Goal: Use online tool/utility: Utilize a website feature to perform a specific function

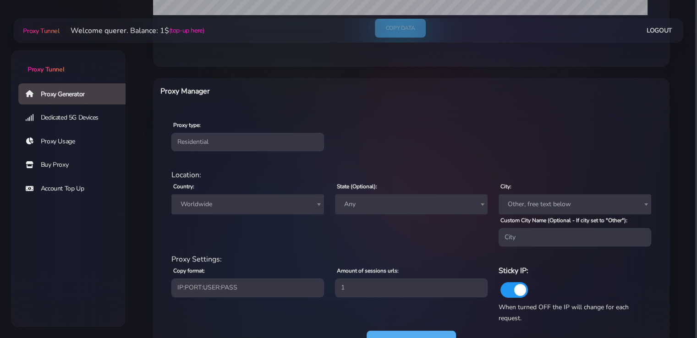
scroll to position [331, 0]
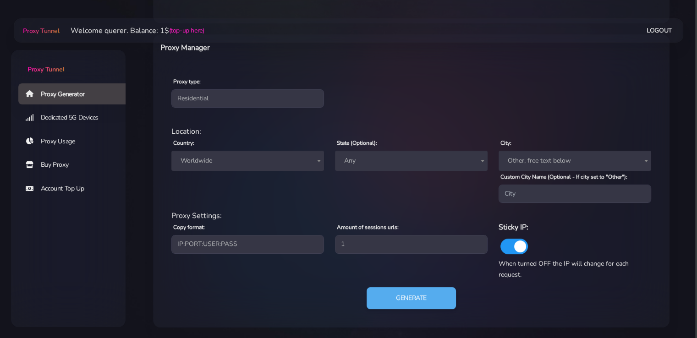
click at [256, 169] on span "Worldwide" at bounding box center [247, 161] width 152 height 20
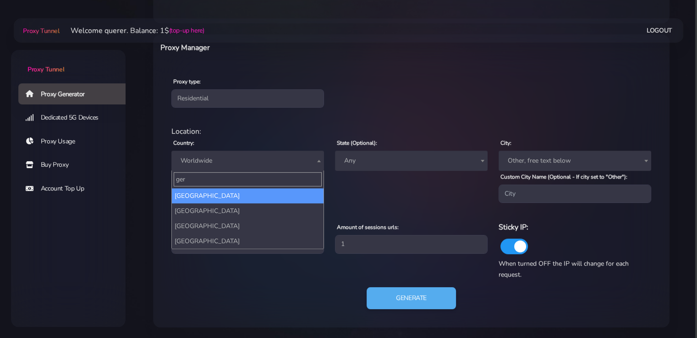
type input "ger"
select select "DE"
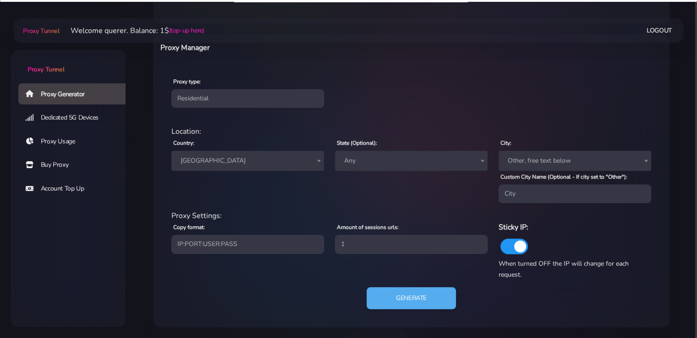
click at [381, 165] on span "Any" at bounding box center [411, 160] width 142 height 13
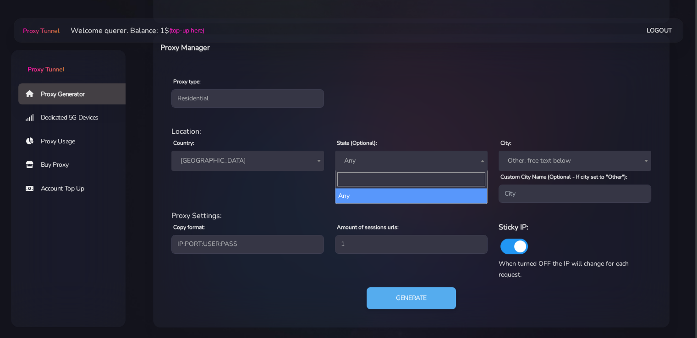
click at [387, 163] on span "Any" at bounding box center [411, 160] width 142 height 13
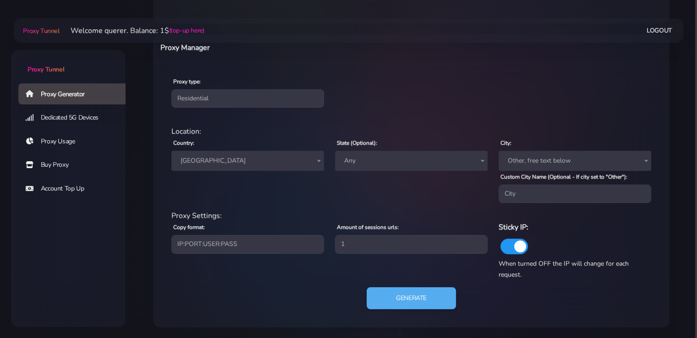
click at [387, 163] on span "Any" at bounding box center [411, 160] width 142 height 13
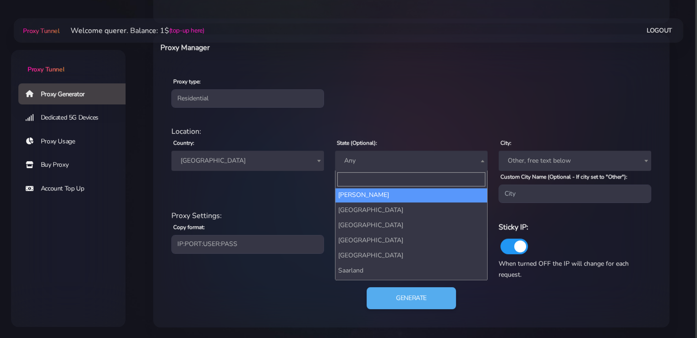
scroll to position [46, 0]
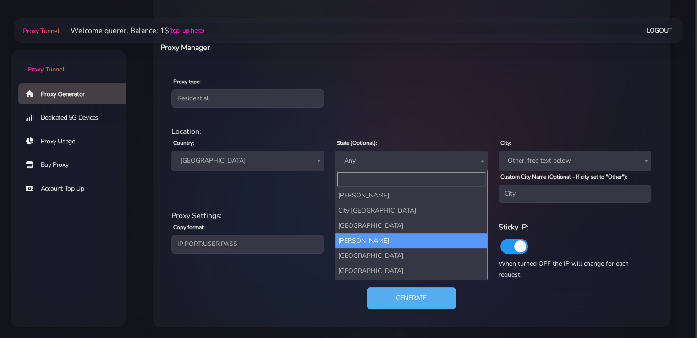
select select "Hesse"
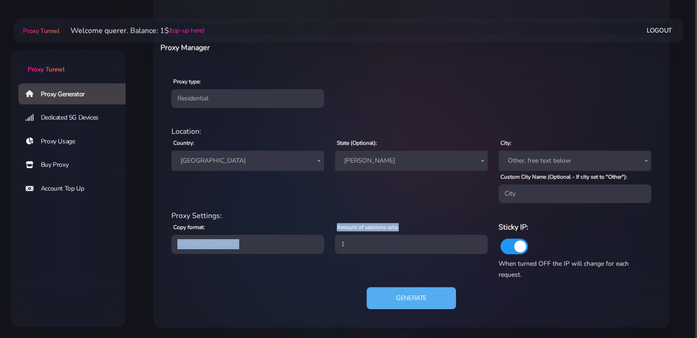
drag, startPoint x: 404, startPoint y: 235, endPoint x: 303, endPoint y: 238, distance: 101.2
click at [303, 238] on div "Proxy Settings: Copy format: IP:PORT:USER:PASS USER:PASS@IP:PORT PORT:IP:USER:P…" at bounding box center [411, 245] width 490 height 70
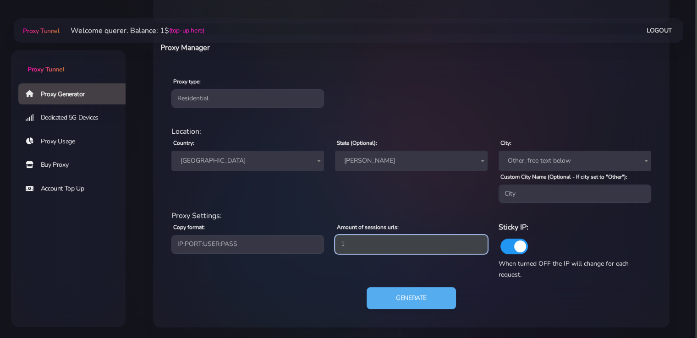
click at [357, 246] on input "1" at bounding box center [411, 244] width 152 height 18
drag, startPoint x: 355, startPoint y: 246, endPoint x: 253, endPoint y: 246, distance: 102.1
click at [251, 246] on div "Proxy Settings: Copy format: IP:PORT:USER:PASS USER:PASS@IP:PORT PORT:IP:USER:P…" at bounding box center [411, 245] width 490 height 70
type input "5"
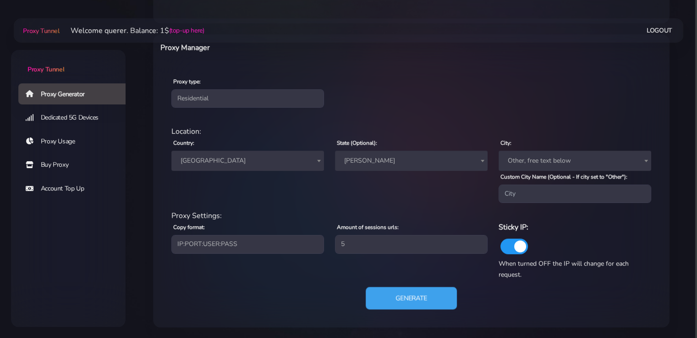
click at [401, 293] on button "Generate" at bounding box center [410, 298] width 91 height 22
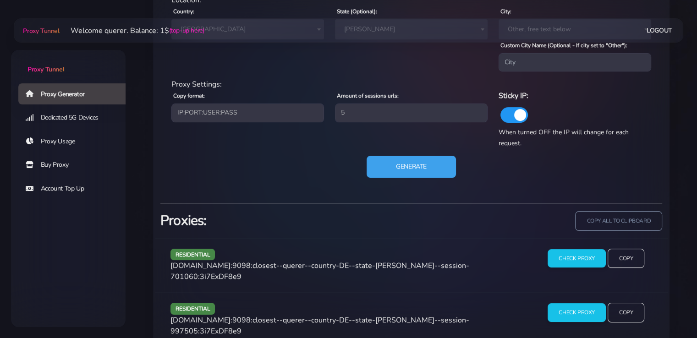
scroll to position [514, 0]
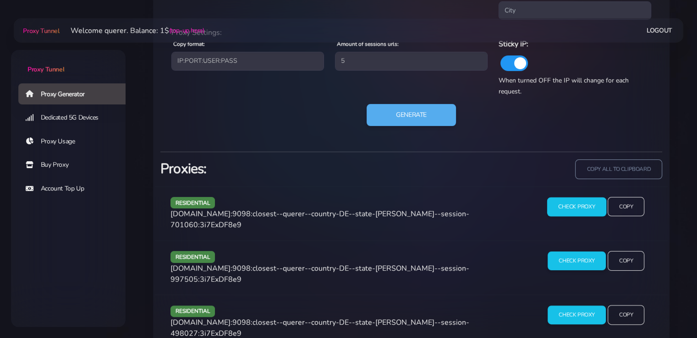
click at [560, 202] on input "Check Proxy" at bounding box center [576, 206] width 59 height 19
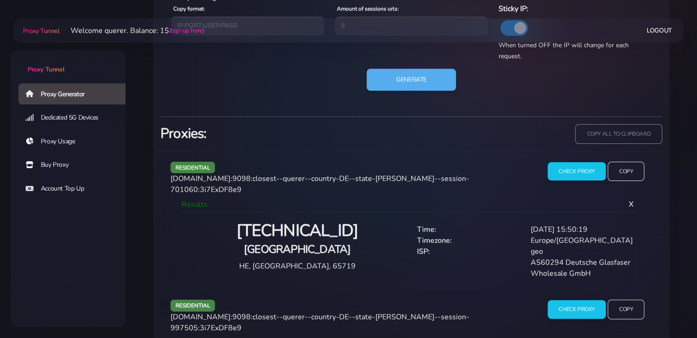
scroll to position [605, 0]
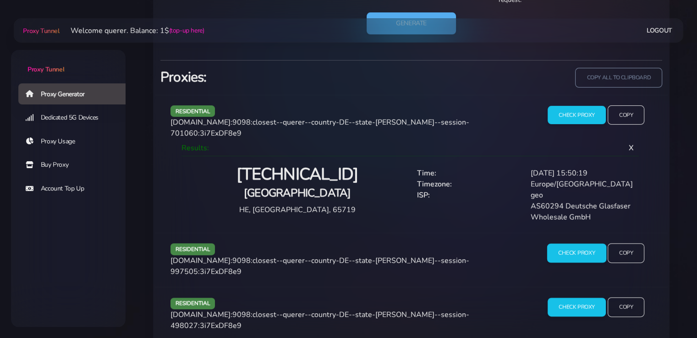
click at [564, 244] on input "Check Proxy" at bounding box center [576, 253] width 59 height 19
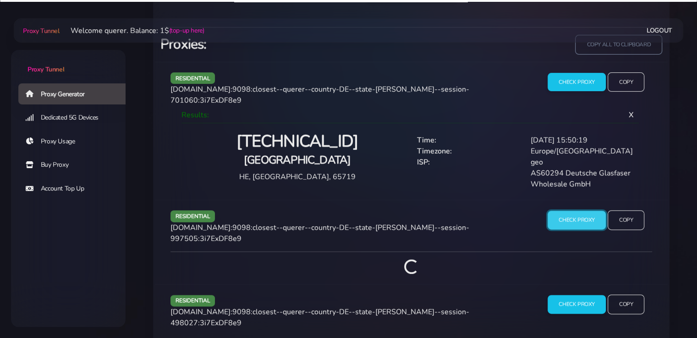
scroll to position [697, 0]
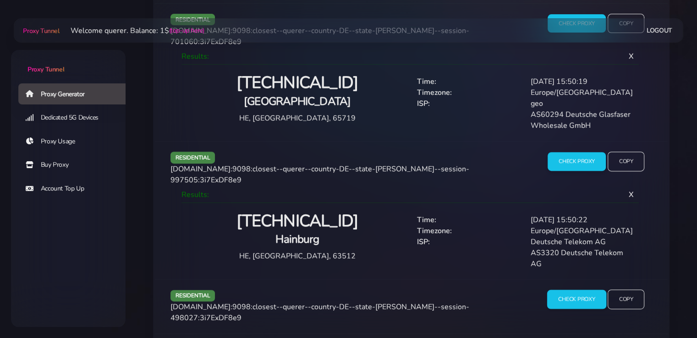
click at [566, 290] on input "Check Proxy" at bounding box center [576, 299] width 59 height 19
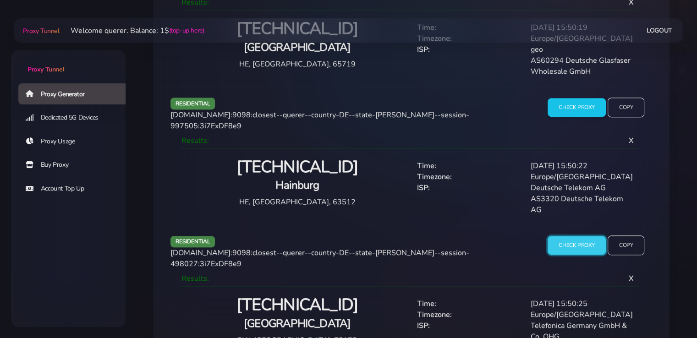
scroll to position [834, 0]
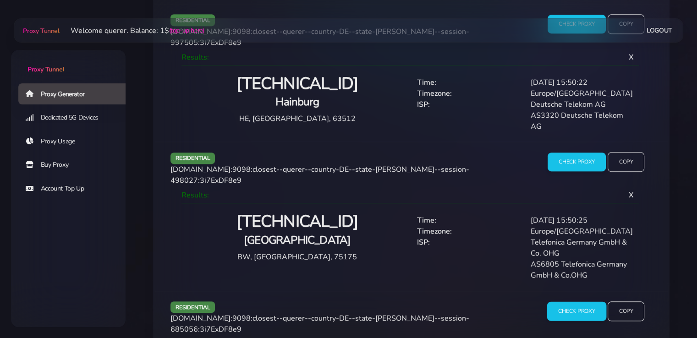
click at [564, 301] on input "Check Proxy" at bounding box center [576, 310] width 59 height 19
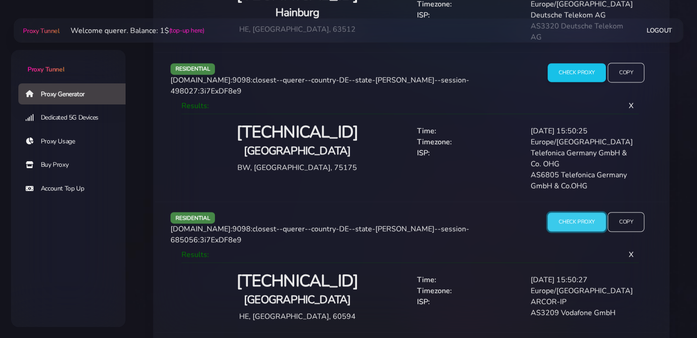
scroll to position [940, 0]
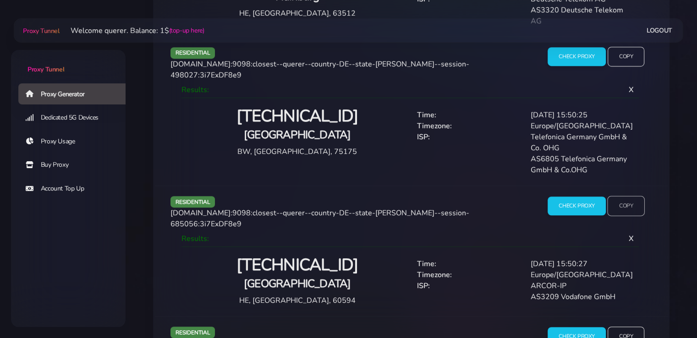
click at [621, 196] on input "Copy" at bounding box center [626, 206] width 38 height 20
click at [620, 196] on input "Copy" at bounding box center [626, 206] width 38 height 20
click at [559, 327] on input "Check Proxy" at bounding box center [576, 336] width 59 height 19
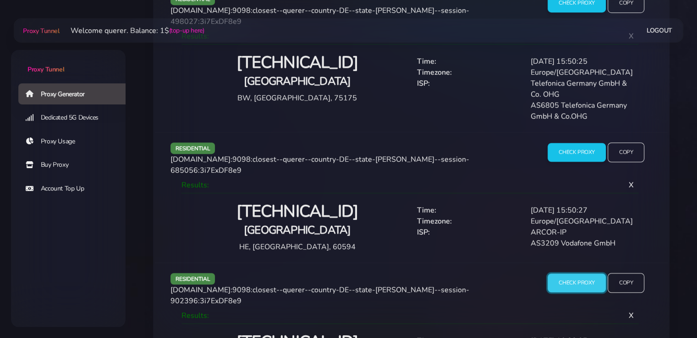
scroll to position [1024, 0]
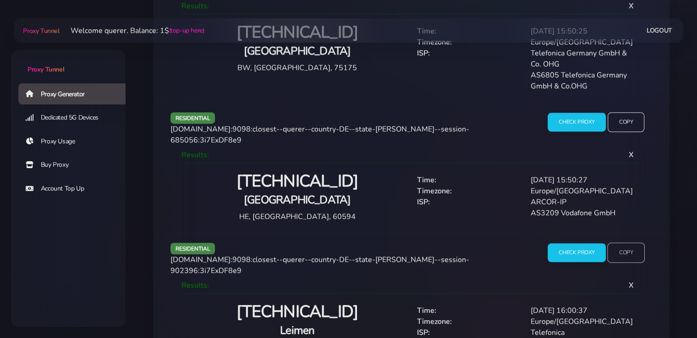
click at [635, 242] on input "Copy" at bounding box center [626, 252] width 38 height 20
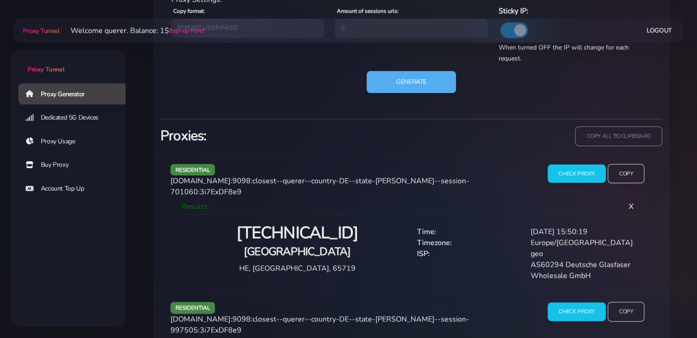
scroll to position [474, 0]
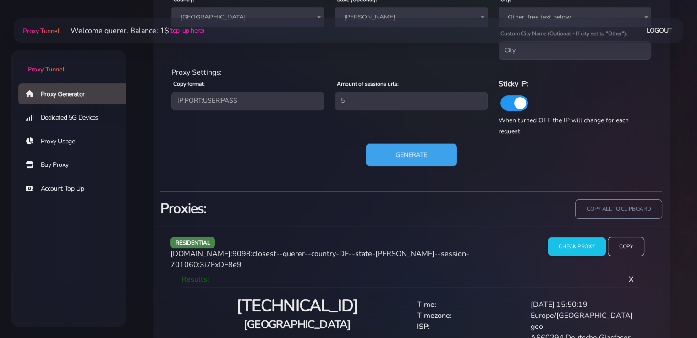
click at [381, 154] on button "Generate" at bounding box center [410, 155] width 91 height 22
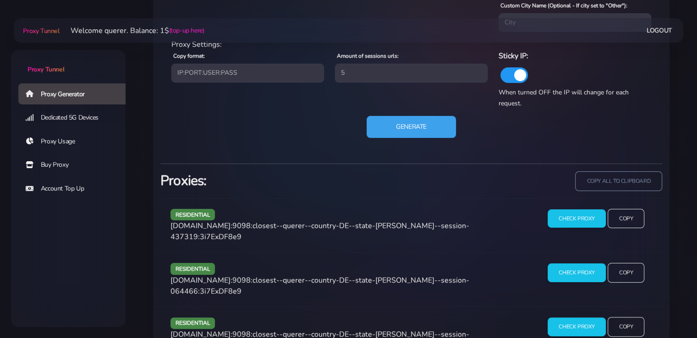
scroll to position [425, 0]
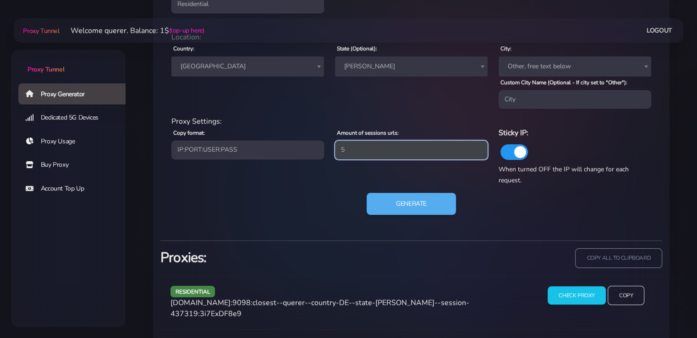
click at [430, 156] on input "5" at bounding box center [411, 150] width 152 height 18
click at [429, 155] on input "5" at bounding box center [411, 150] width 152 height 18
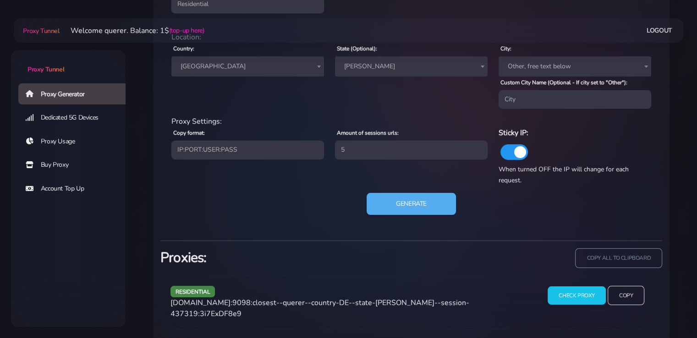
click at [407, 68] on span "Hesse" at bounding box center [411, 66] width 142 height 13
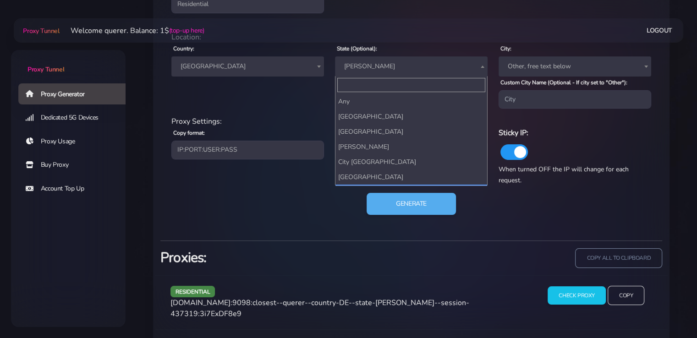
scroll to position [75, 0]
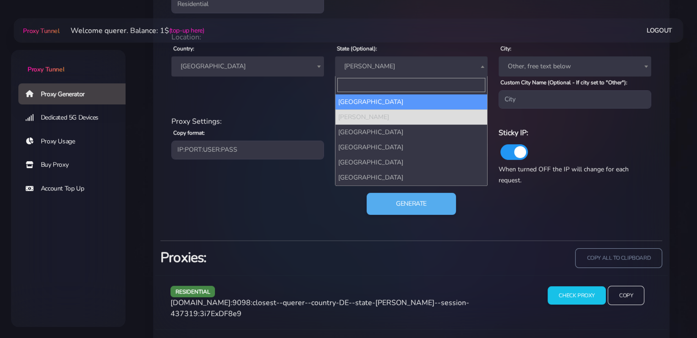
select select "Hamburg"
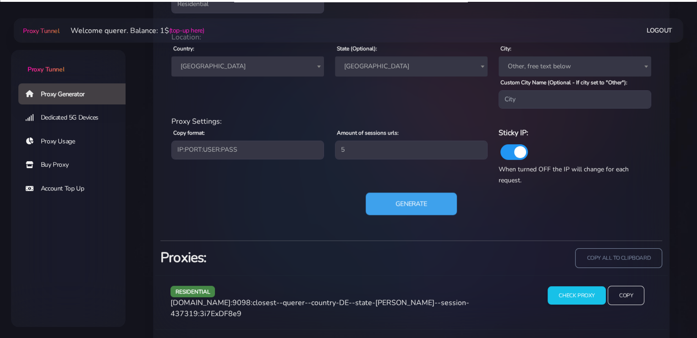
click at [419, 206] on button "Generate" at bounding box center [410, 204] width 91 height 22
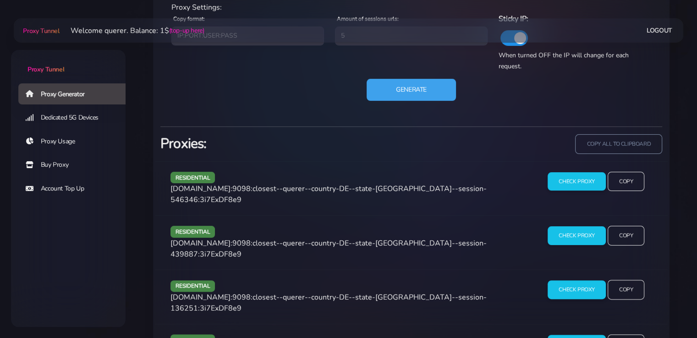
scroll to position [517, 0]
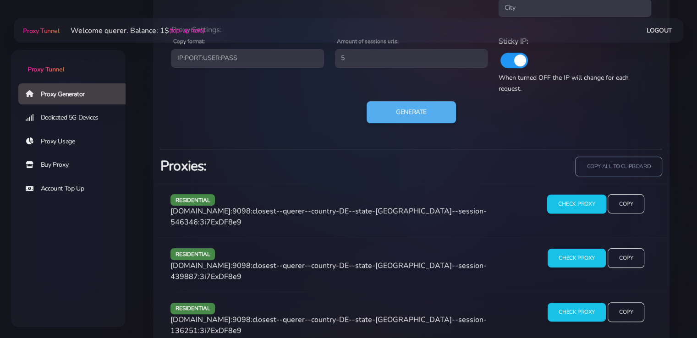
click at [585, 201] on input "Check Proxy" at bounding box center [576, 203] width 59 height 19
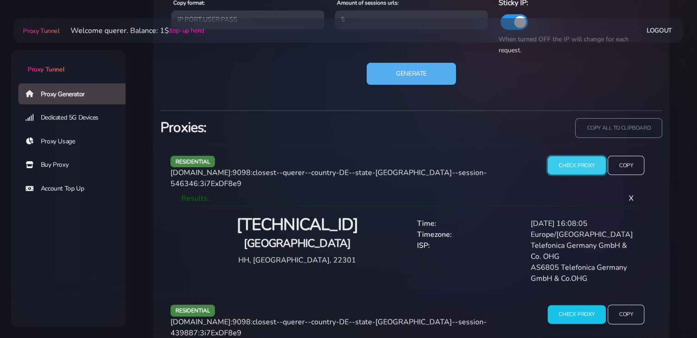
scroll to position [608, 0]
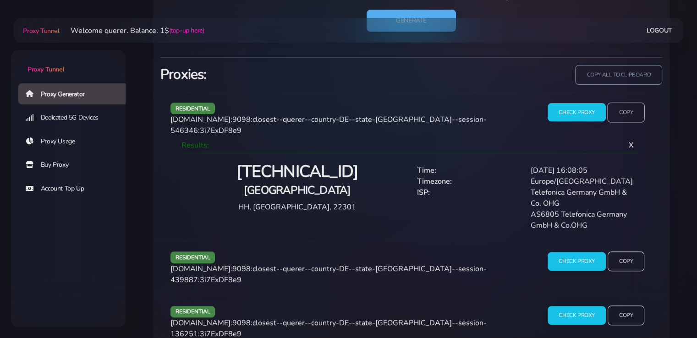
click at [632, 114] on input "Copy" at bounding box center [626, 112] width 38 height 20
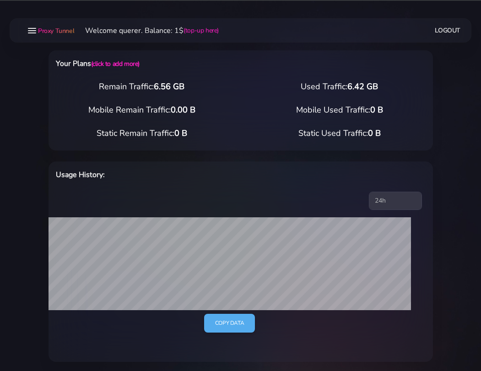
select select "DE"
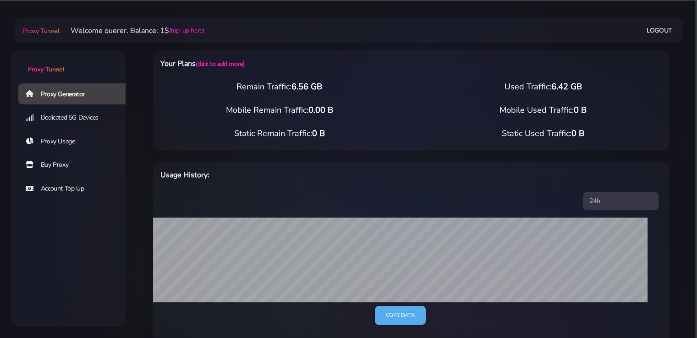
click at [215, 154] on div "Usage History: 24h 7d 15d 30d all Copy data" at bounding box center [411, 252] width 516 height 203
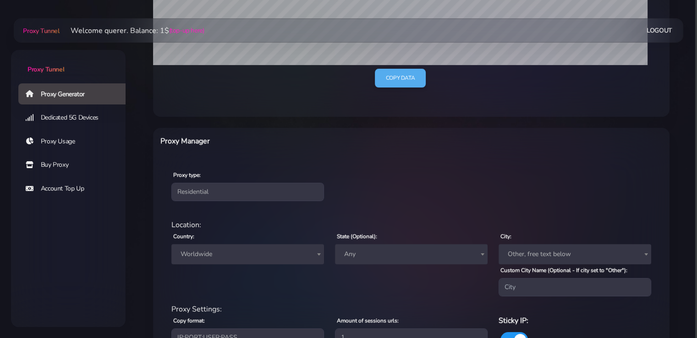
scroll to position [275, 0]
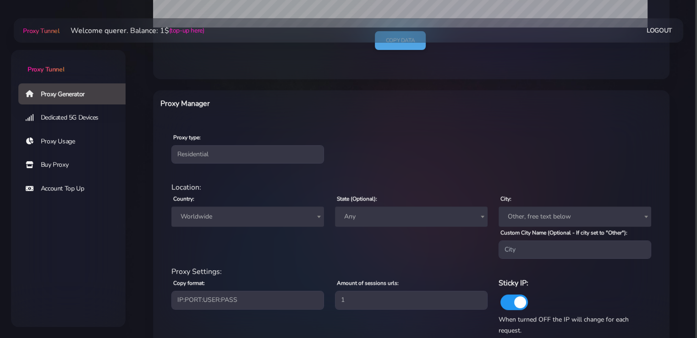
drag, startPoint x: 249, startPoint y: 229, endPoint x: 242, endPoint y: 218, distance: 13.0
click at [249, 229] on div "Country: Worldwide Andorra United Arab Emirates Afghanistan Antigua and Barbuda…" at bounding box center [247, 226] width 163 height 66
click at [242, 218] on span "Worldwide" at bounding box center [248, 216] width 142 height 13
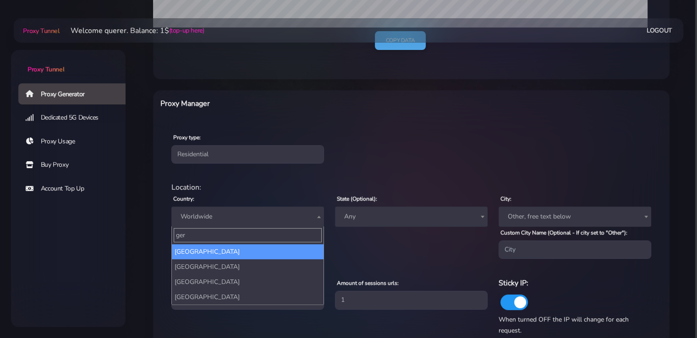
type input "ger"
select select "DE"
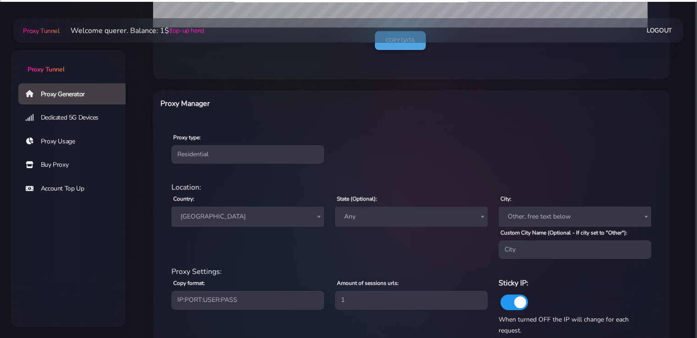
click at [383, 218] on span "Any" at bounding box center [411, 216] width 142 height 13
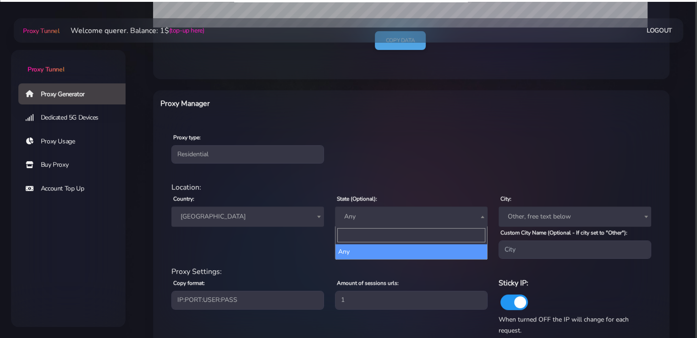
click at [381, 218] on span "Any" at bounding box center [411, 216] width 142 height 13
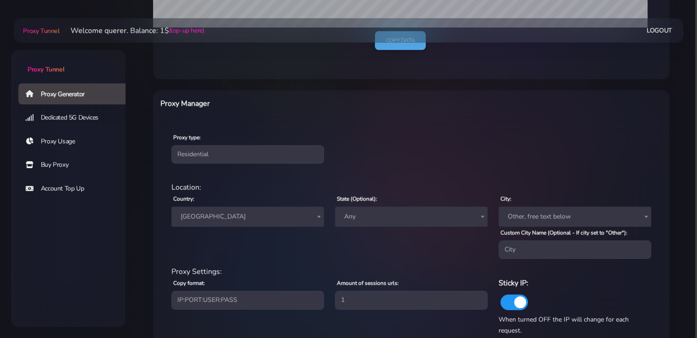
click at [381, 218] on span "Any" at bounding box center [411, 216] width 142 height 13
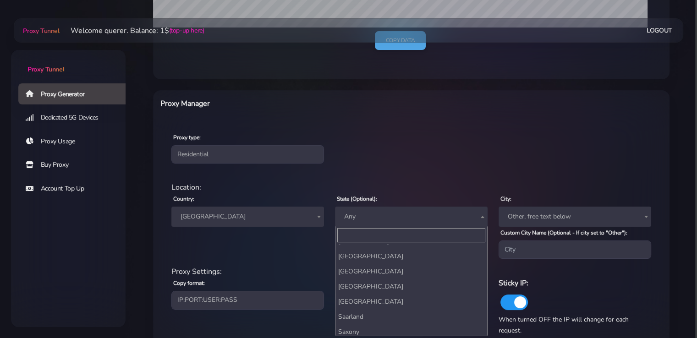
scroll to position [46, 0]
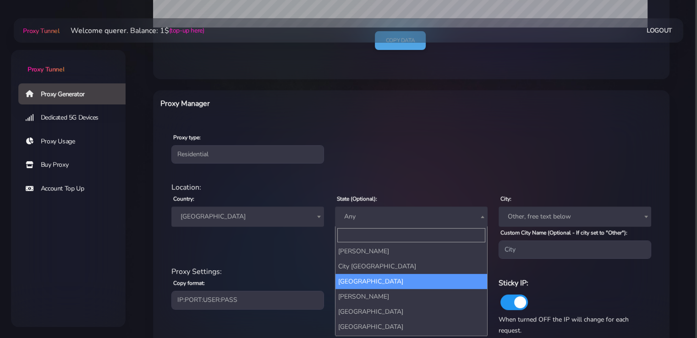
select select "Hamburg"
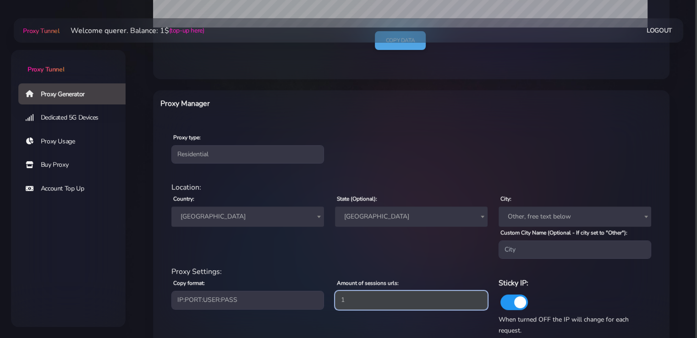
drag, startPoint x: 354, startPoint y: 297, endPoint x: 279, endPoint y: 296, distance: 75.6
click at [293, 297] on div "Proxy Settings: Copy format: IP:PORT:USER:PASS USER:PASS@IP:PORT PORT:IP:USER:P…" at bounding box center [411, 301] width 490 height 70
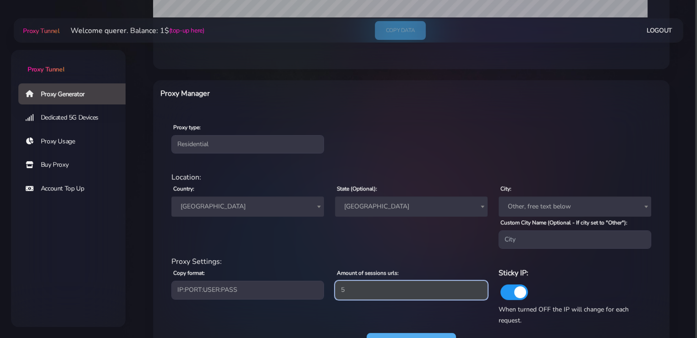
scroll to position [331, 0]
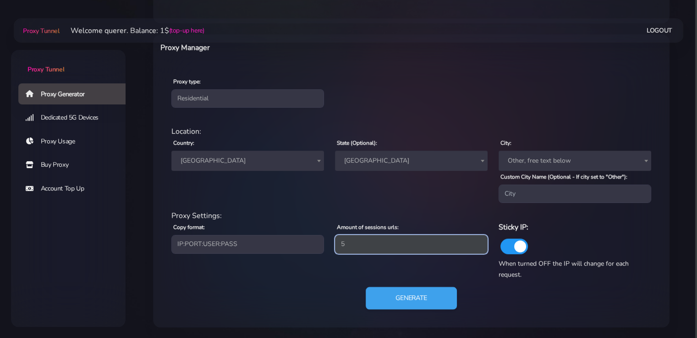
type input "5"
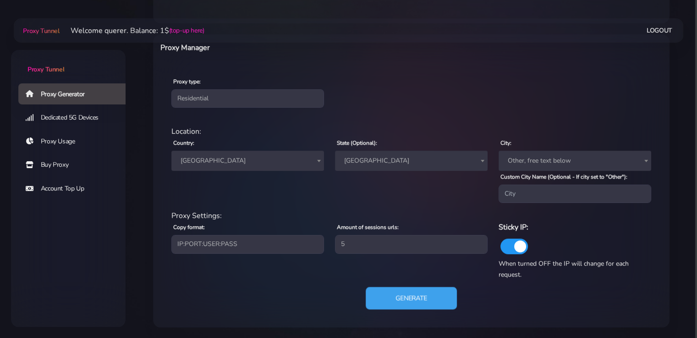
click at [392, 301] on button "Generate" at bounding box center [410, 298] width 91 height 22
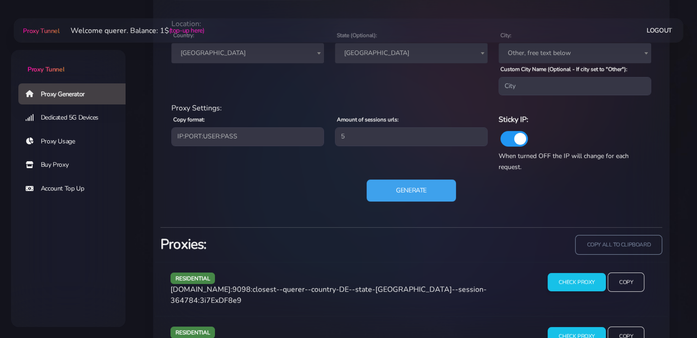
scroll to position [514, 0]
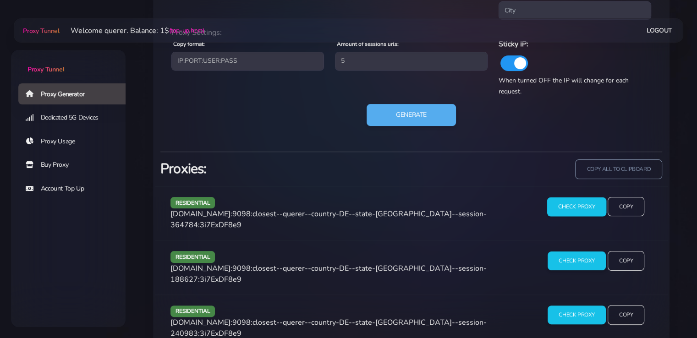
click at [570, 205] on input "Check Proxy" at bounding box center [576, 206] width 59 height 19
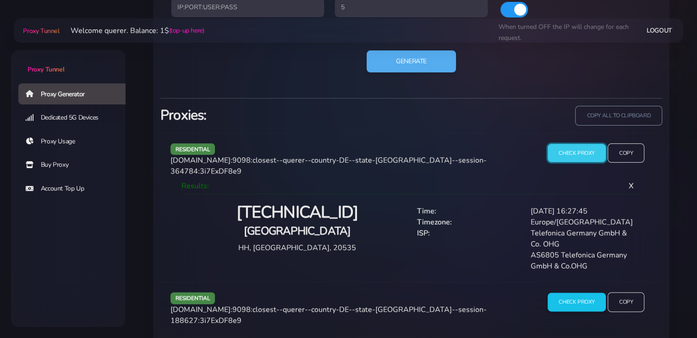
scroll to position [651, 0]
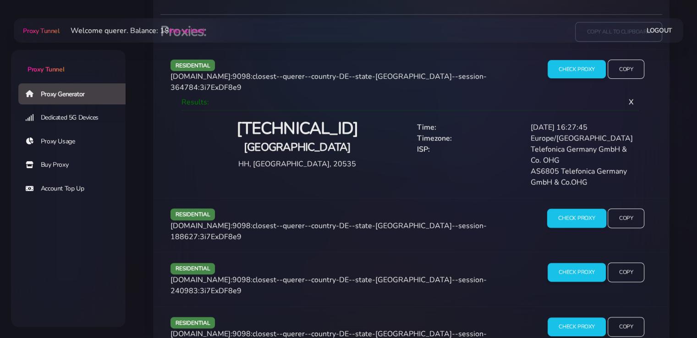
click at [586, 209] on input "Check Proxy" at bounding box center [576, 218] width 59 height 19
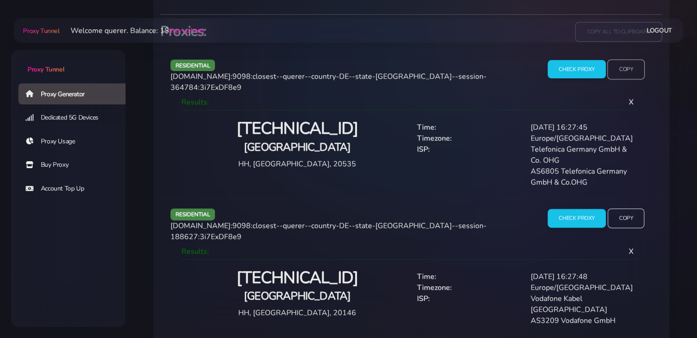
click at [635, 72] on input "Copy" at bounding box center [626, 69] width 38 height 20
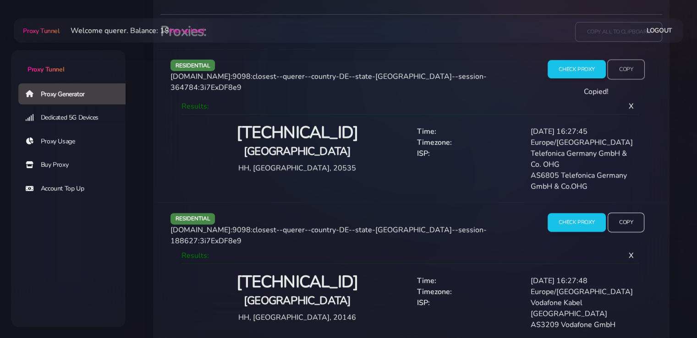
click at [632, 72] on input "Copy" at bounding box center [626, 69] width 38 height 20
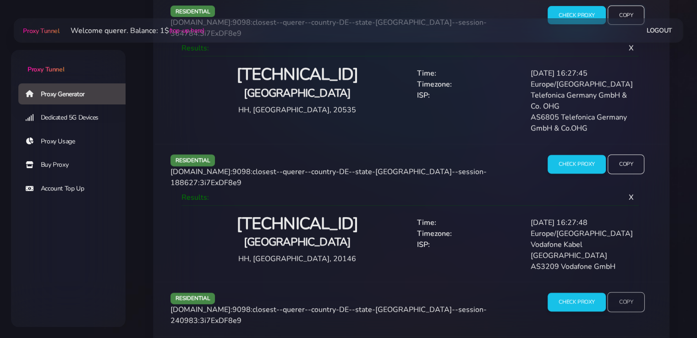
scroll to position [779, 0]
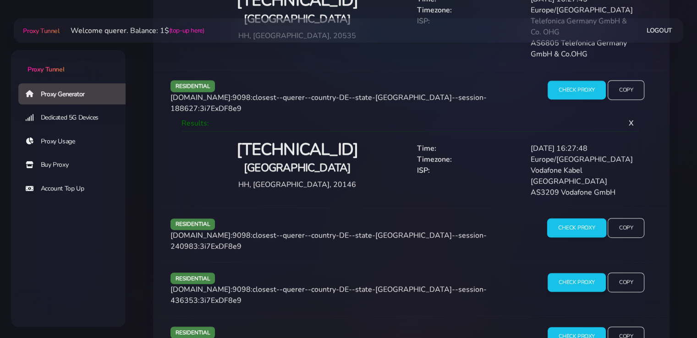
click at [581, 218] on input "Check Proxy" at bounding box center [576, 227] width 59 height 19
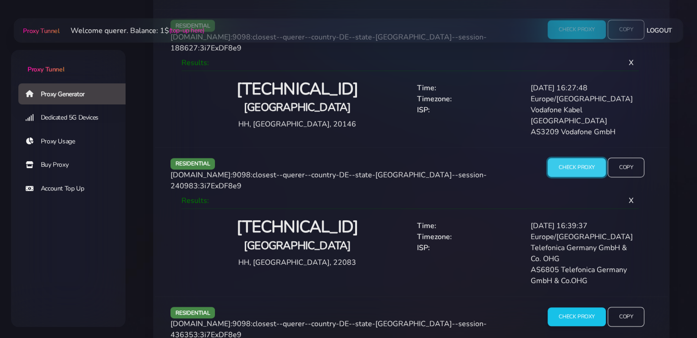
scroll to position [874, 0]
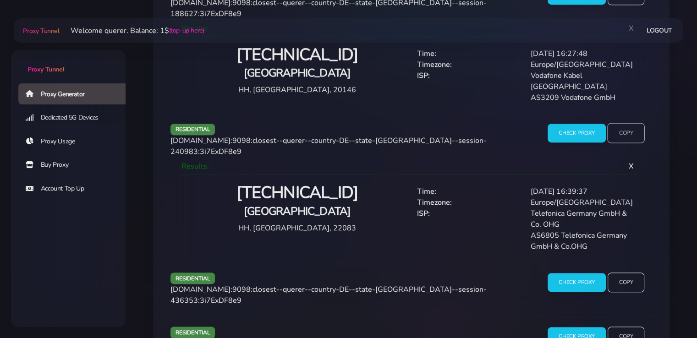
click at [622, 123] on input "Copy" at bounding box center [626, 133] width 38 height 20
click at [11, 157] on li "Buy Proxy" at bounding box center [68, 164] width 114 height 21
click at [566, 272] on input "Check Proxy" at bounding box center [576, 281] width 59 height 19
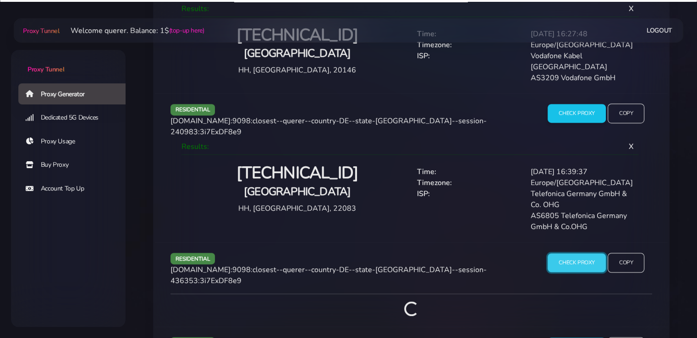
scroll to position [905, 0]
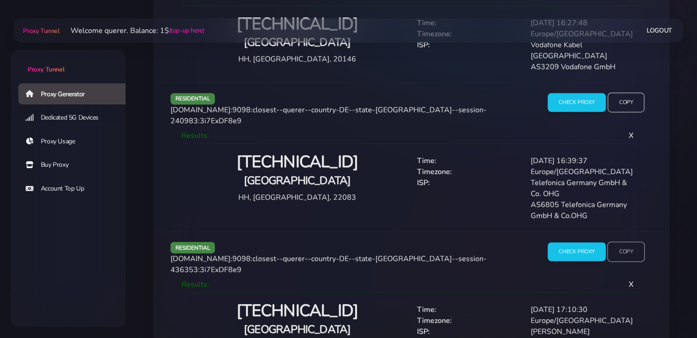
click at [632, 241] on input "Copy" at bounding box center [626, 251] width 38 height 20
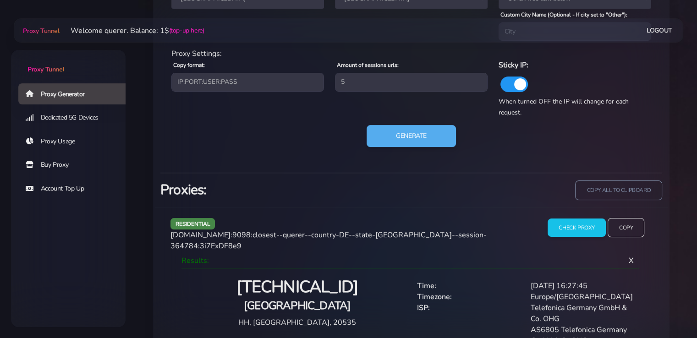
scroll to position [355, 0]
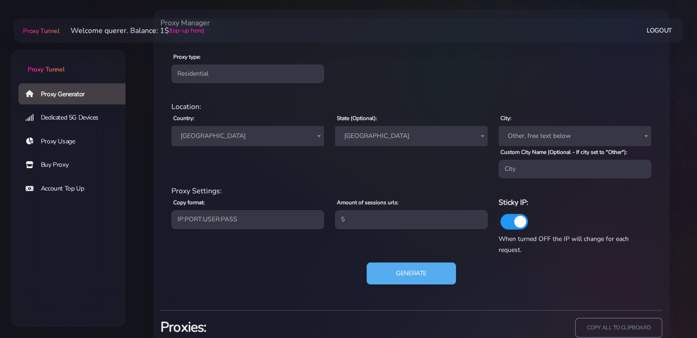
click at [377, 140] on span "Hamburg" at bounding box center [411, 136] width 142 height 13
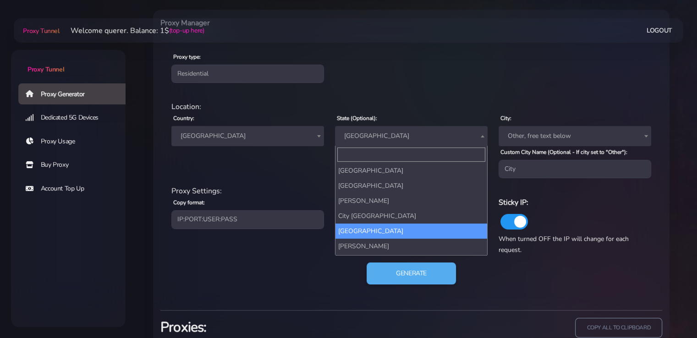
scroll to position [0, 0]
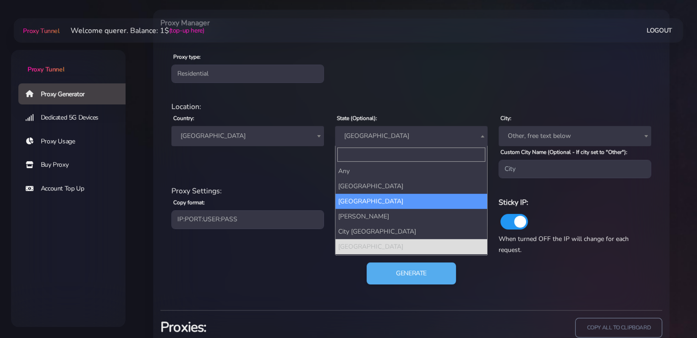
select select "Bavaria"
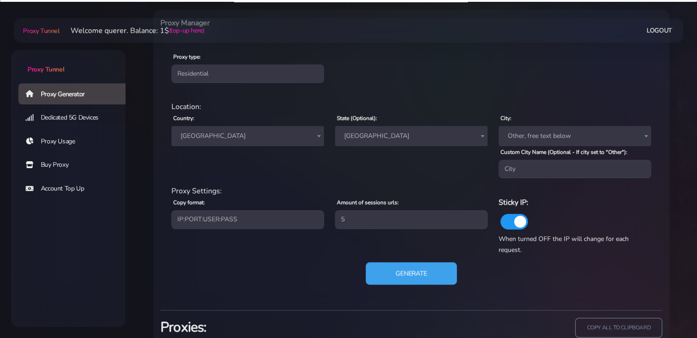
click at [405, 275] on button "Generate" at bounding box center [410, 273] width 91 height 22
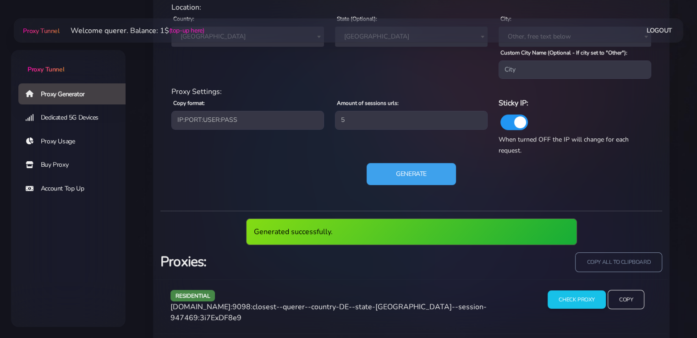
scroll to position [630, 0]
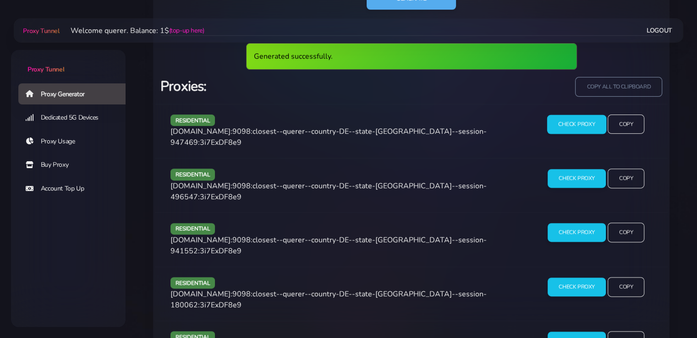
click at [567, 121] on input "Check Proxy" at bounding box center [576, 123] width 59 height 19
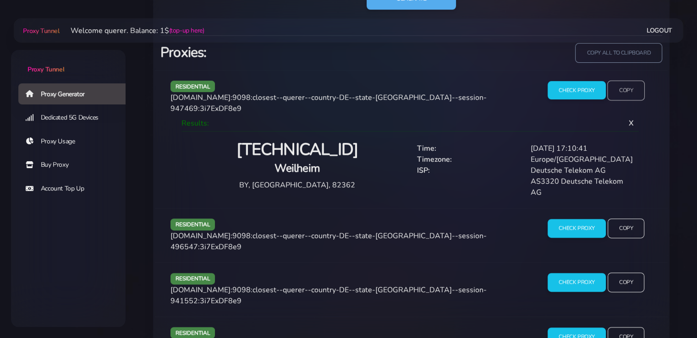
click at [624, 92] on input "Copy" at bounding box center [626, 90] width 38 height 20
click at [575, 219] on input "Check Proxy" at bounding box center [576, 228] width 59 height 19
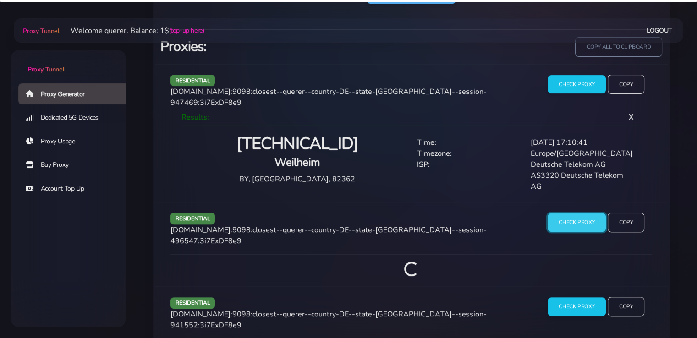
scroll to position [715, 0]
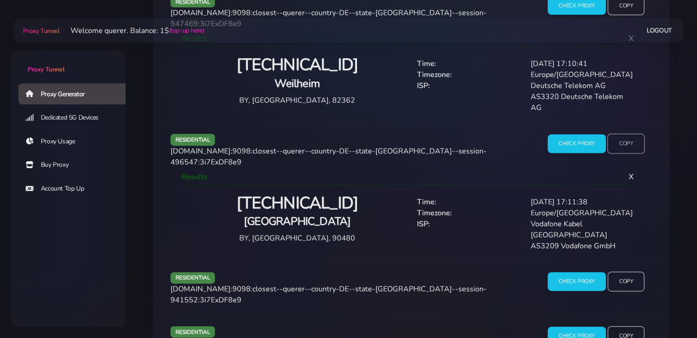
click at [636, 134] on input "Copy" at bounding box center [626, 144] width 38 height 20
drag, startPoint x: 0, startPoint y: 242, endPoint x: 92, endPoint y: 244, distance: 92.1
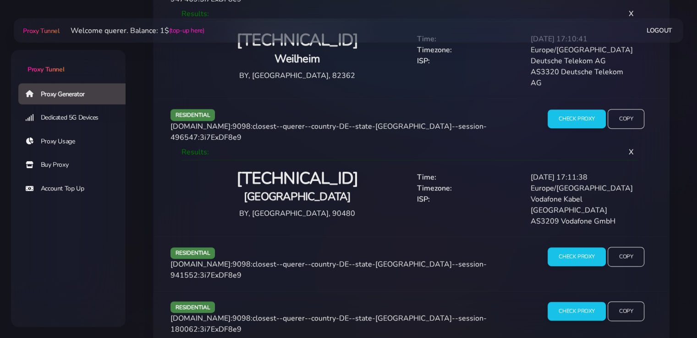
scroll to position [761, 0]
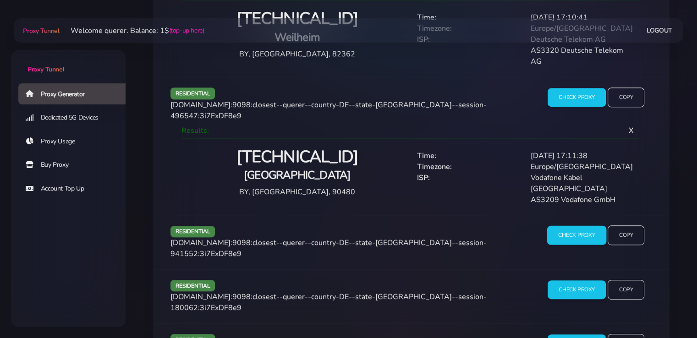
click at [562, 226] on input "Check Proxy" at bounding box center [576, 235] width 59 height 19
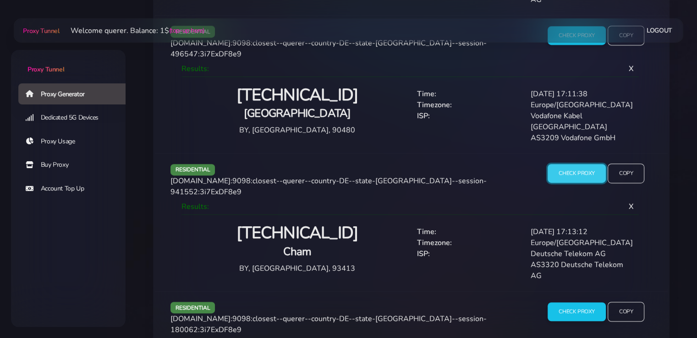
scroll to position [837, 0]
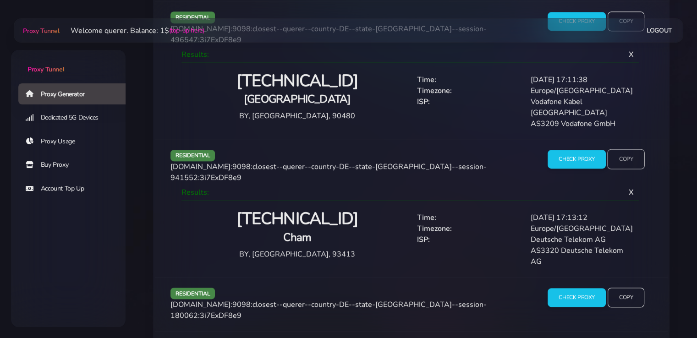
click at [634, 149] on input "Copy" at bounding box center [626, 159] width 38 height 20
drag, startPoint x: 0, startPoint y: 213, endPoint x: 7, endPoint y: 223, distance: 11.8
drag, startPoint x: 0, startPoint y: 254, endPoint x: 71, endPoint y: 295, distance: 82.5
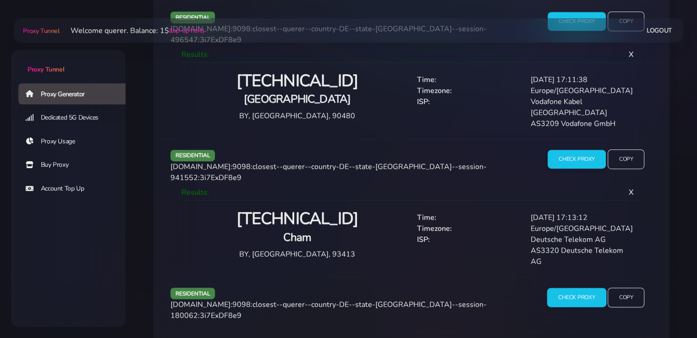
click at [562, 288] on input "Check Proxy" at bounding box center [576, 297] width 59 height 19
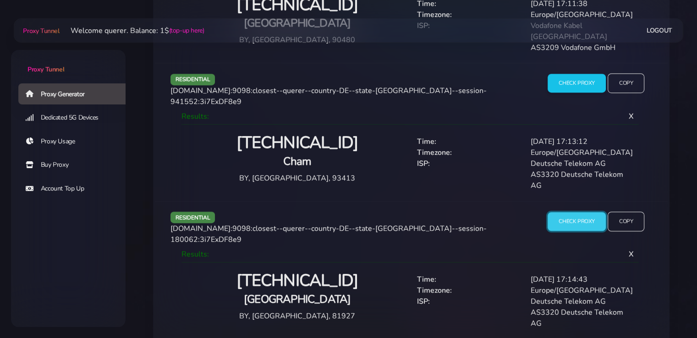
scroll to position [914, 0]
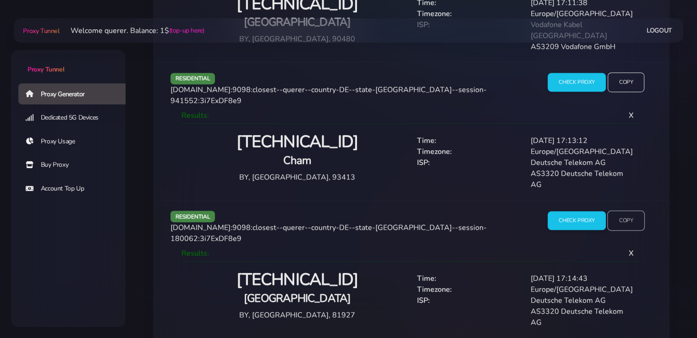
click at [637, 210] on input "Copy" at bounding box center [626, 220] width 38 height 20
drag, startPoint x: 0, startPoint y: 168, endPoint x: 152, endPoint y: 141, distance: 154.0
drag, startPoint x: 0, startPoint y: 163, endPoint x: 64, endPoint y: 92, distance: 95.3
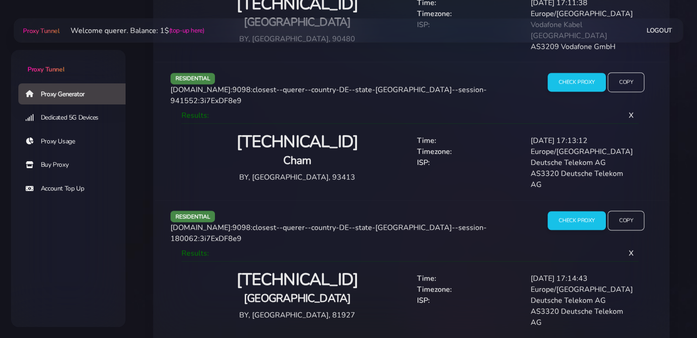
drag, startPoint x: 571, startPoint y: 310, endPoint x: 571, endPoint y: 305, distance: 5.5
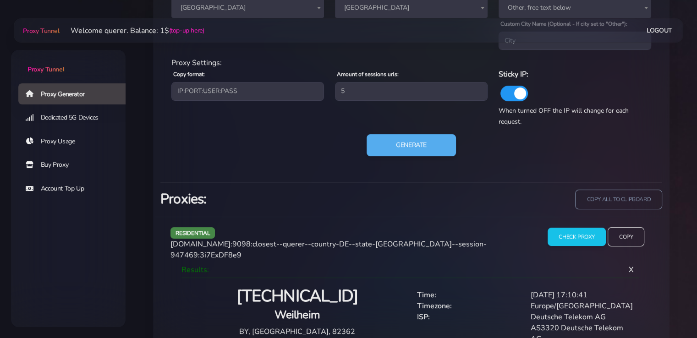
scroll to position [395, 0]
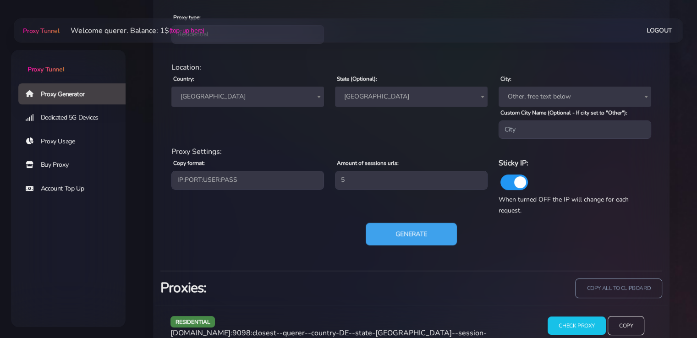
click at [412, 242] on button "Generate" at bounding box center [410, 234] width 91 height 22
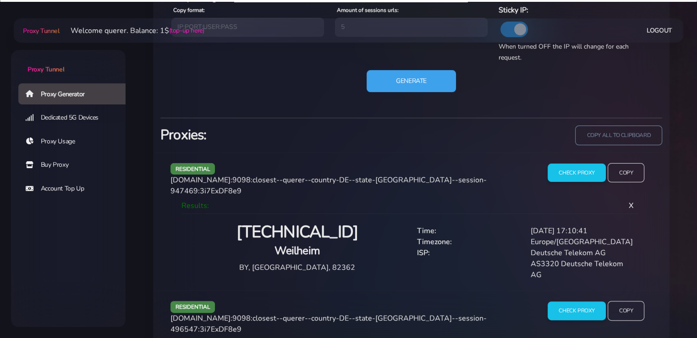
scroll to position [608, 0]
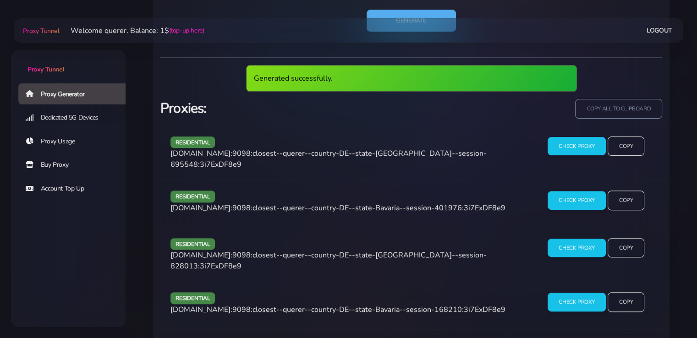
click at [566, 155] on div "Check Proxy Copy" at bounding box center [595, 153] width 123 height 34
click at [566, 148] on input "Check Proxy" at bounding box center [576, 145] width 59 height 19
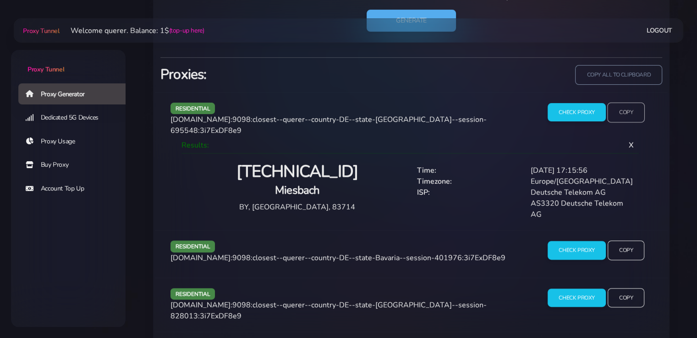
click at [625, 106] on input "Copy" at bounding box center [626, 112] width 38 height 20
